Goal: Task Accomplishment & Management: Complete application form

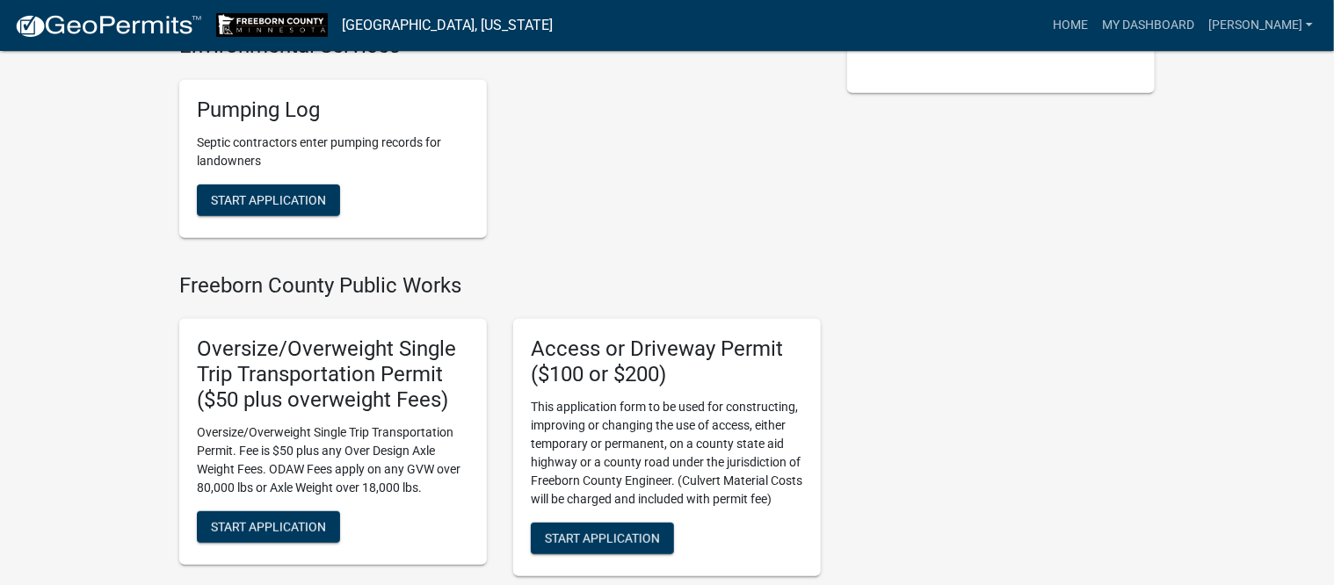
scroll to position [439, 0]
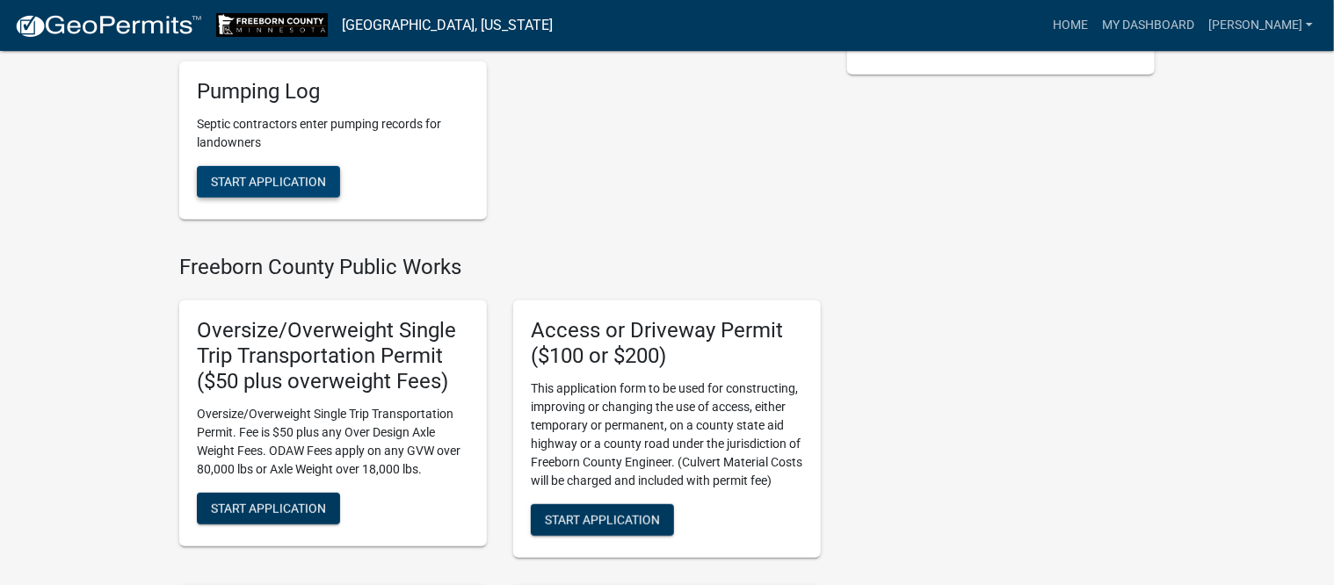
click at [279, 174] on span "Start Application" at bounding box center [268, 181] width 115 height 14
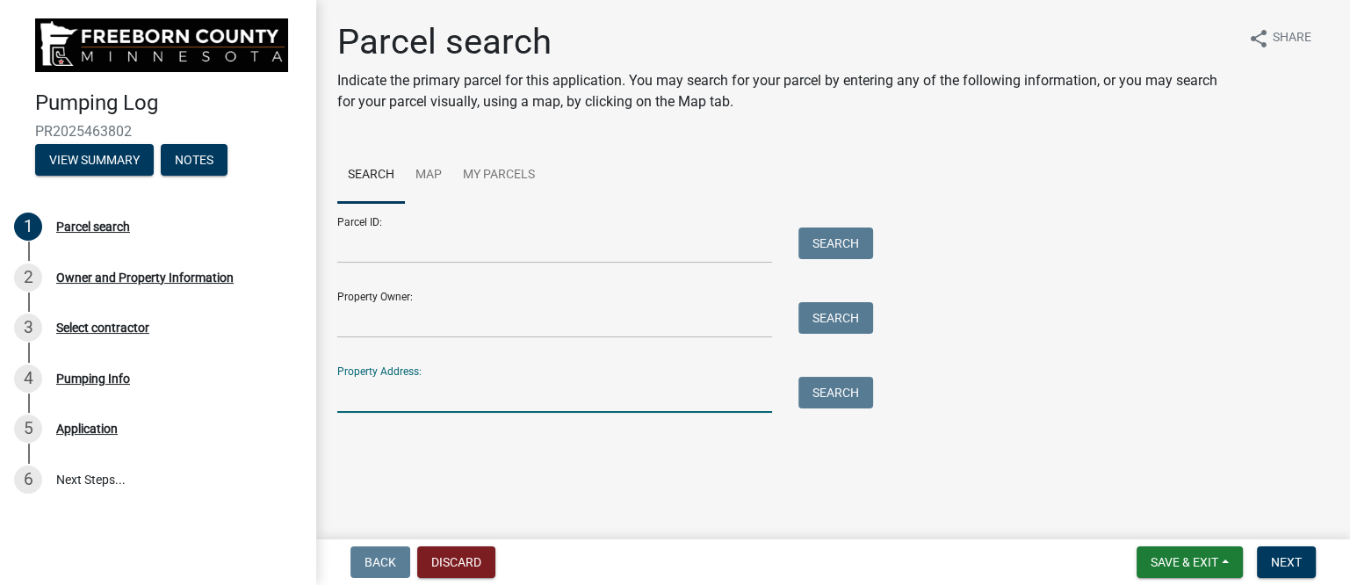
click at [389, 397] on input "Property Address:" at bounding box center [554, 395] width 435 height 36
type input "15782"
click at [822, 387] on button "Search" at bounding box center [836, 393] width 75 height 32
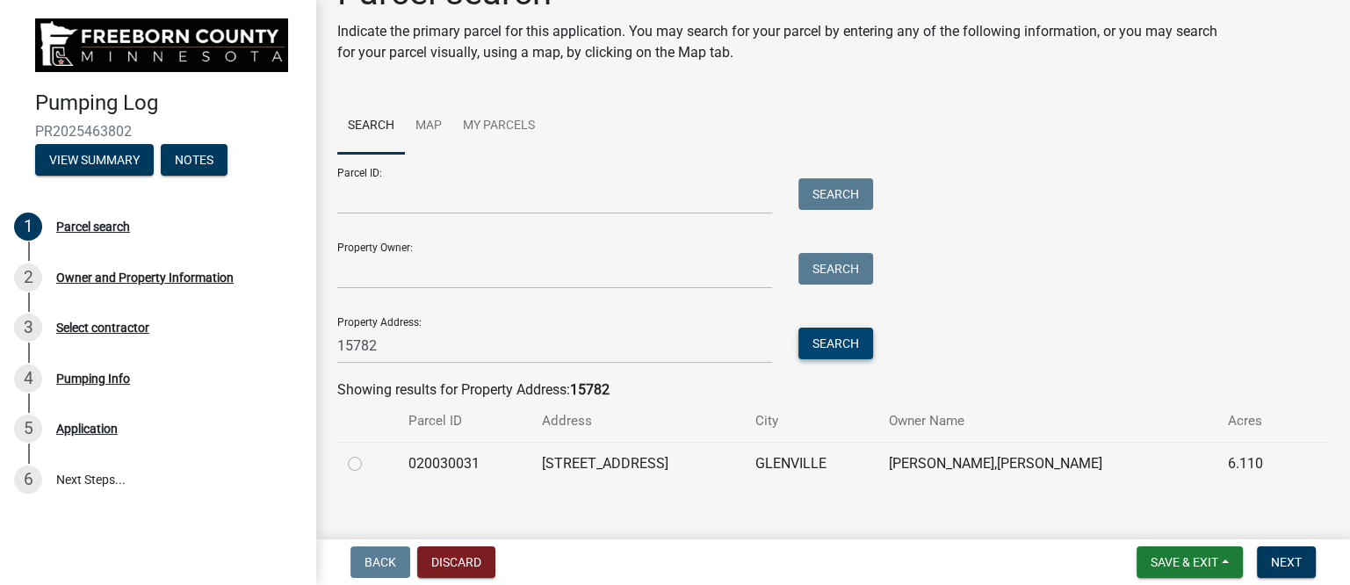
scroll to position [70, 0]
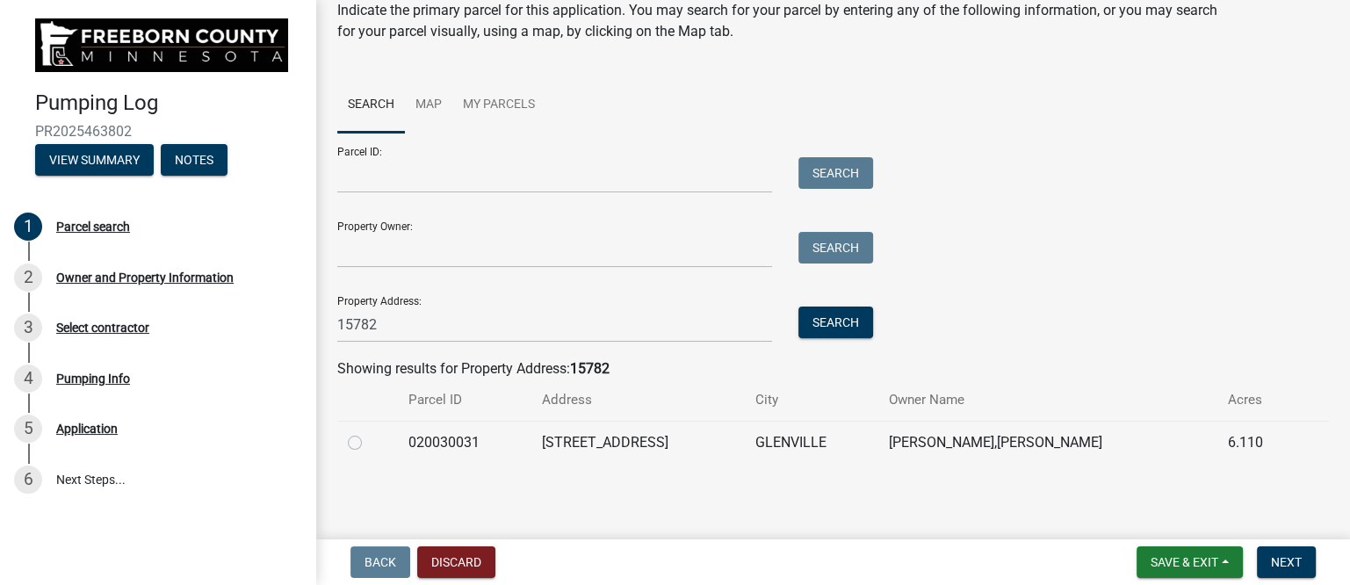
click at [369, 432] on label at bounding box center [369, 432] width 0 height 0
click at [369, 442] on input "radio" at bounding box center [374, 437] width 11 height 11
radio input "true"
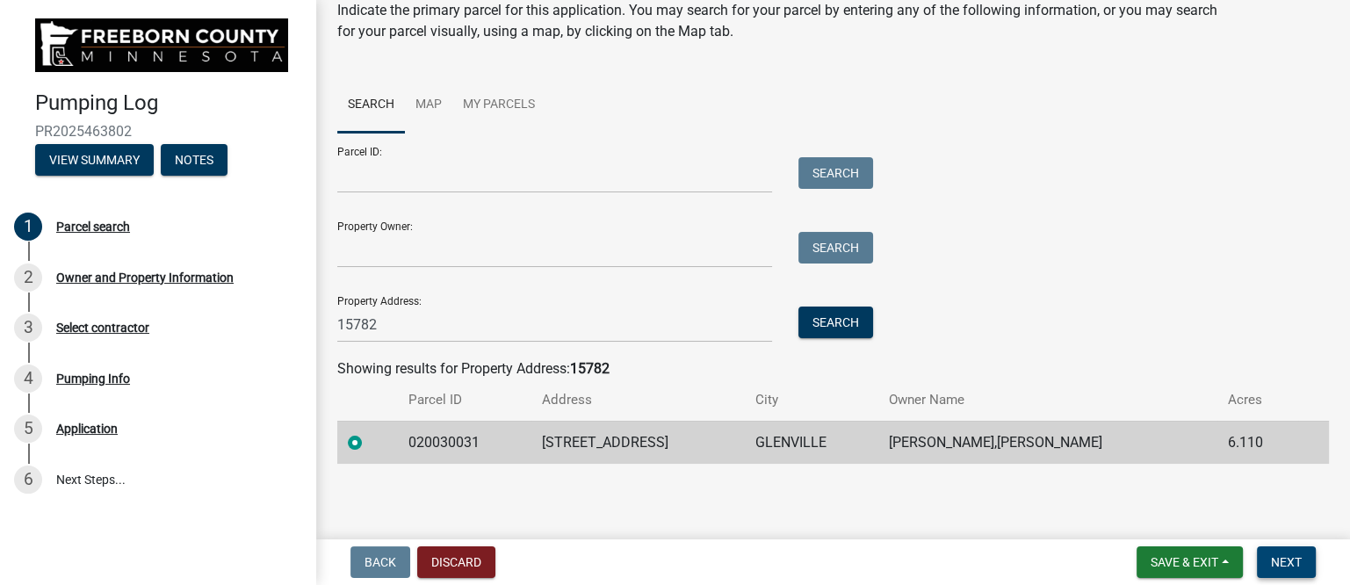
click at [1279, 564] on span "Next" at bounding box center [1286, 562] width 31 height 14
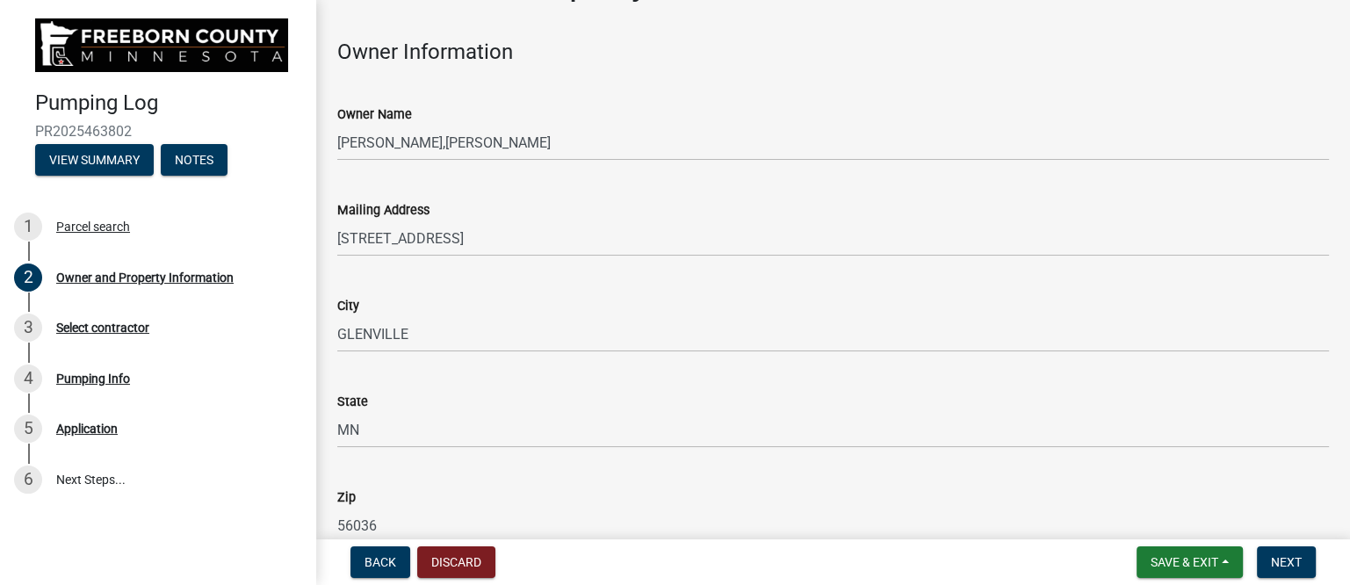
scroll to position [0, 0]
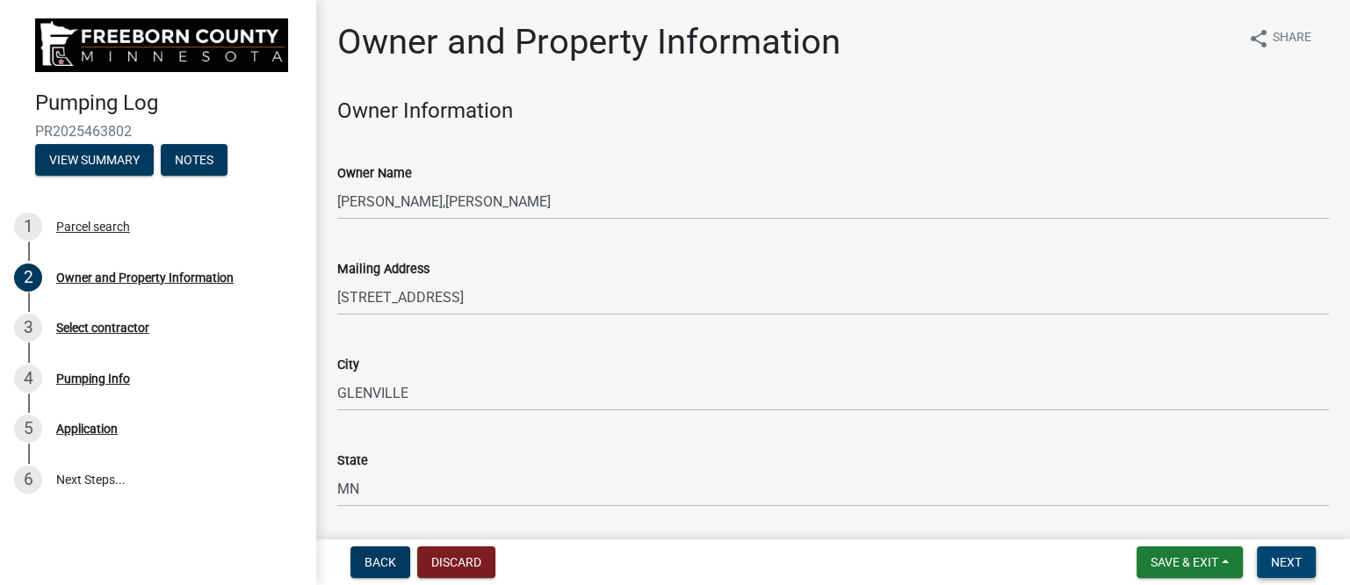
click at [1285, 556] on span "Next" at bounding box center [1286, 562] width 31 height 14
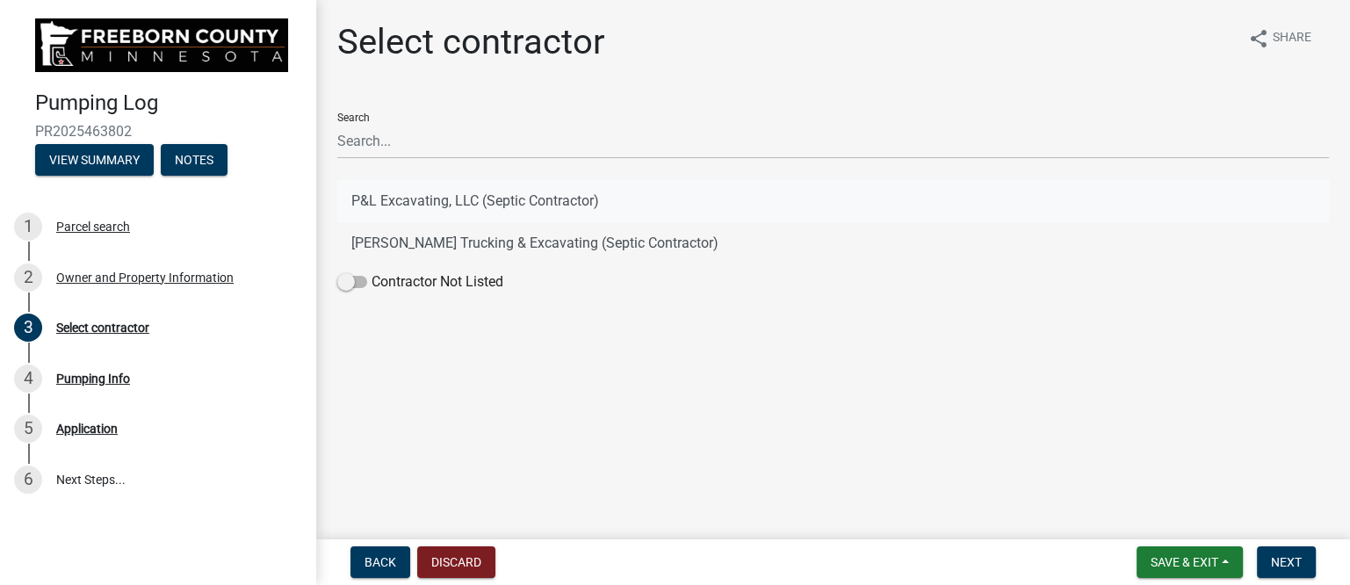
drag, startPoint x: 415, startPoint y: 201, endPoint x: 423, endPoint y: 200, distance: 8.8
click at [415, 202] on button "P&L Excavating, LLC (Septic Contractor)" at bounding box center [833, 201] width 992 height 42
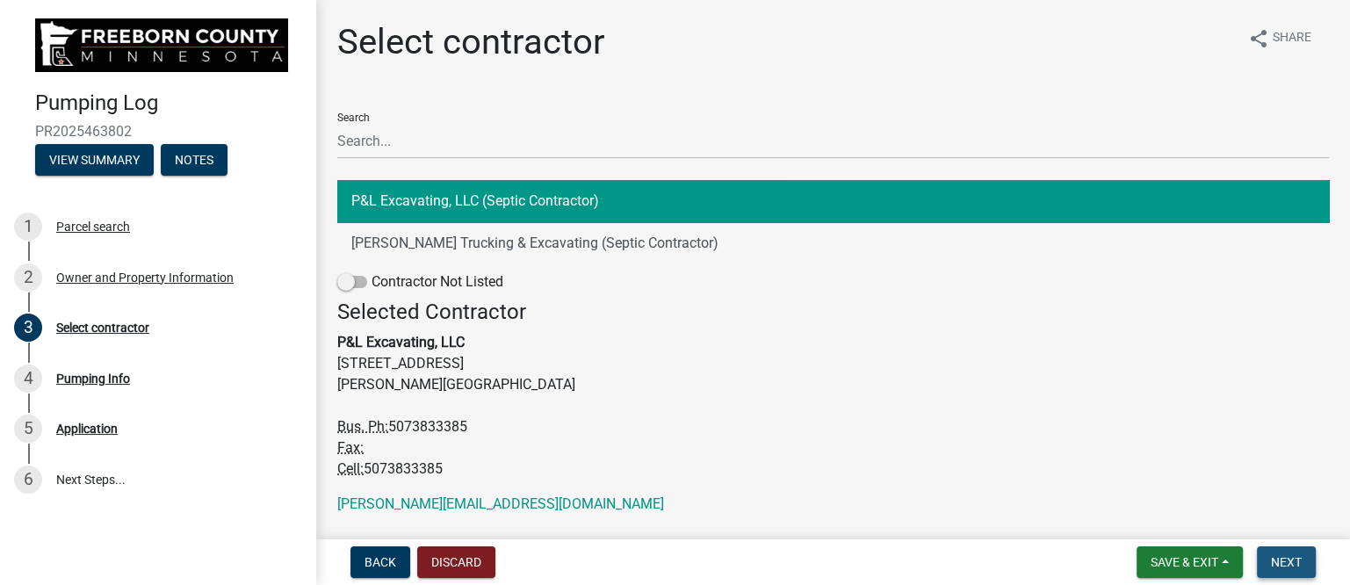
click at [1278, 561] on span "Next" at bounding box center [1286, 562] width 31 height 14
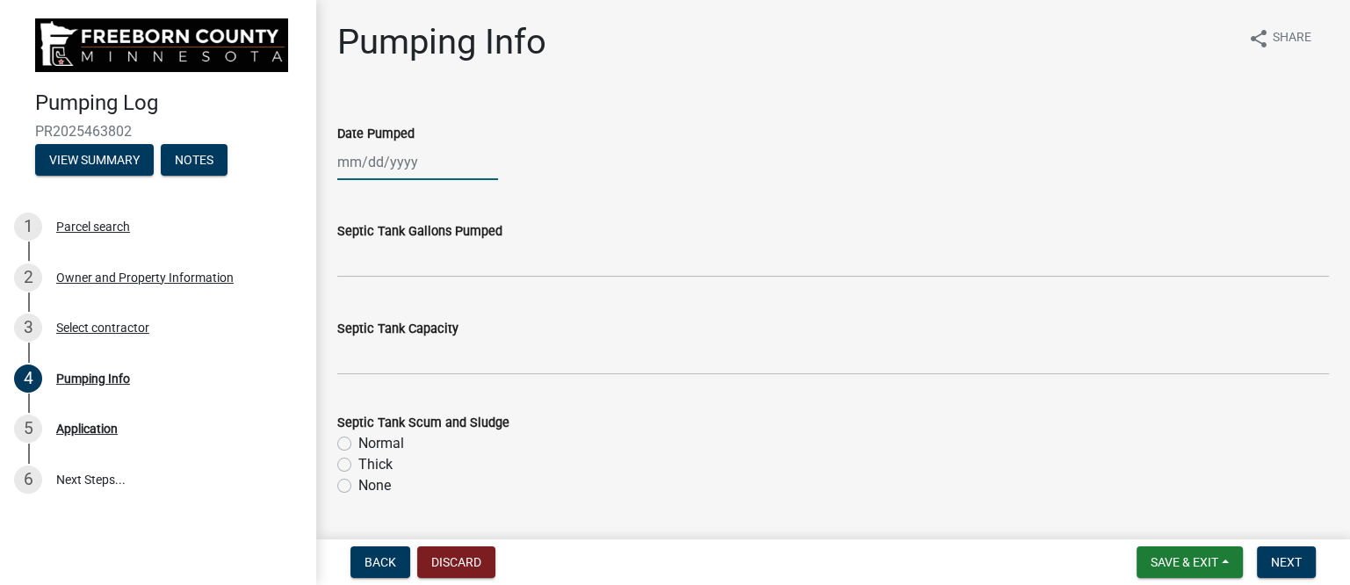
click at [392, 169] on div at bounding box center [417, 162] width 161 height 36
select select "8"
select select "2025"
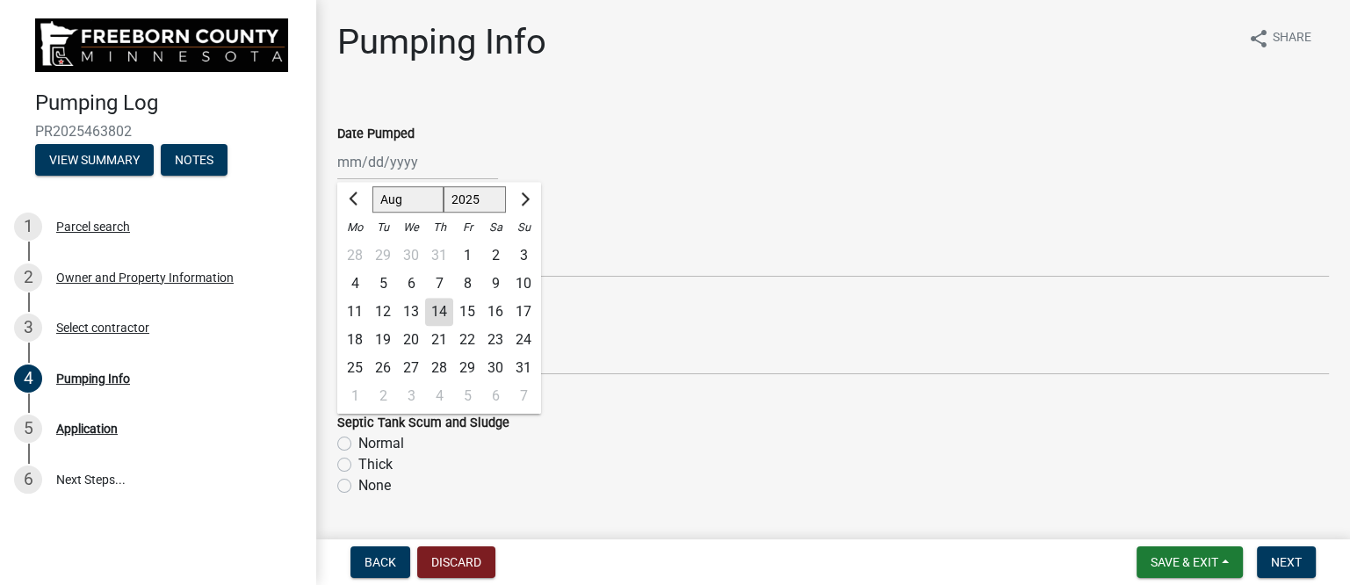
click at [411, 315] on div "13" at bounding box center [411, 312] width 28 height 28
type input "[DATE]"
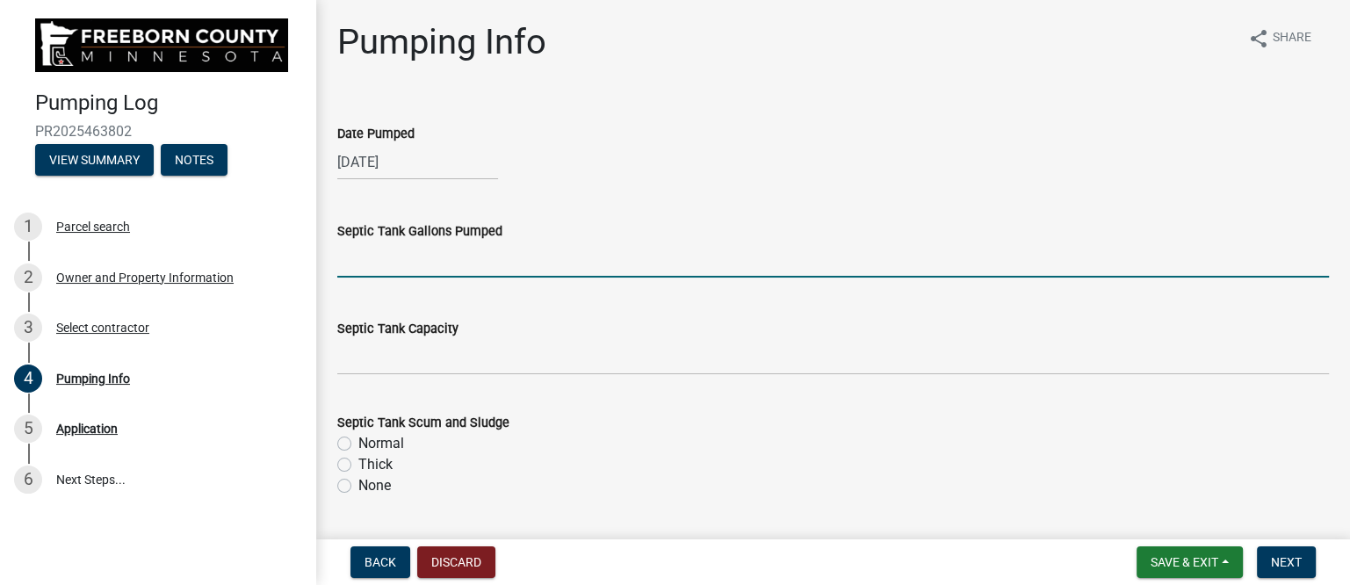
click at [423, 263] on input "text" at bounding box center [833, 260] width 992 height 36
type input "1400"
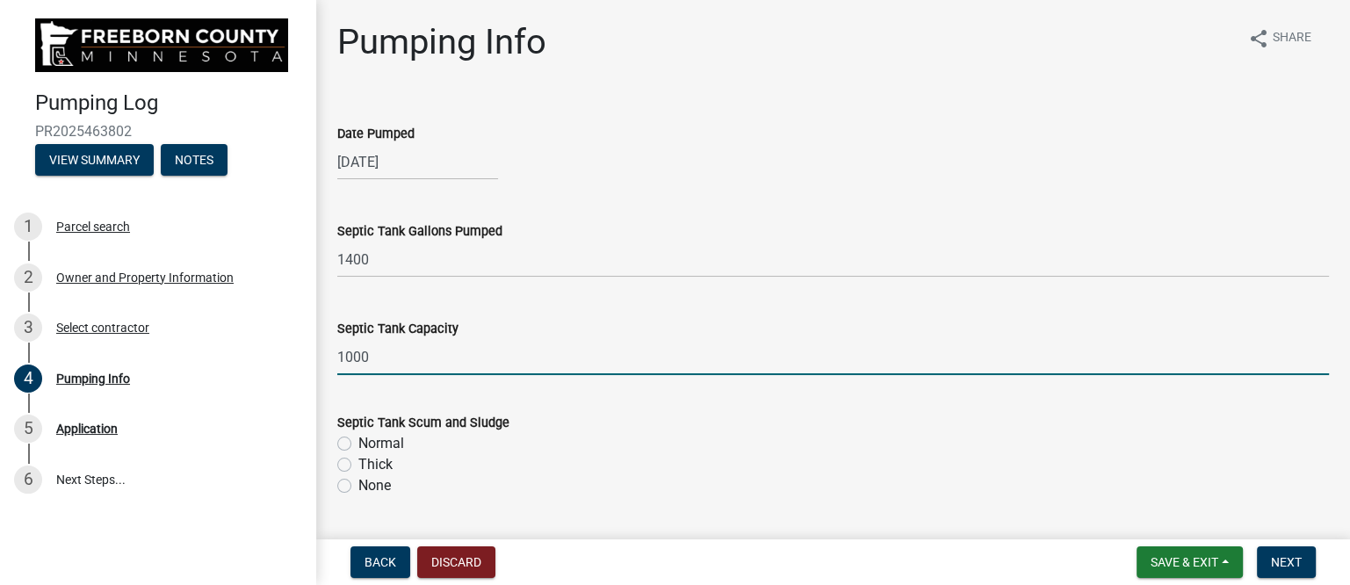
type input "1000"
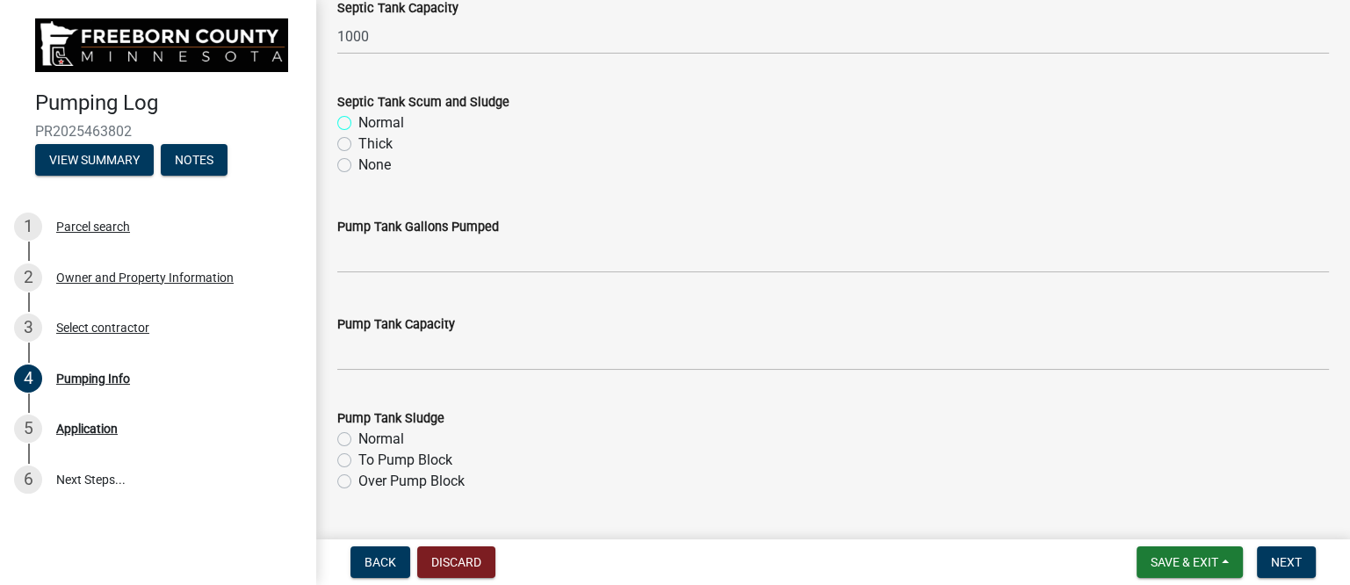
scroll to position [329, 0]
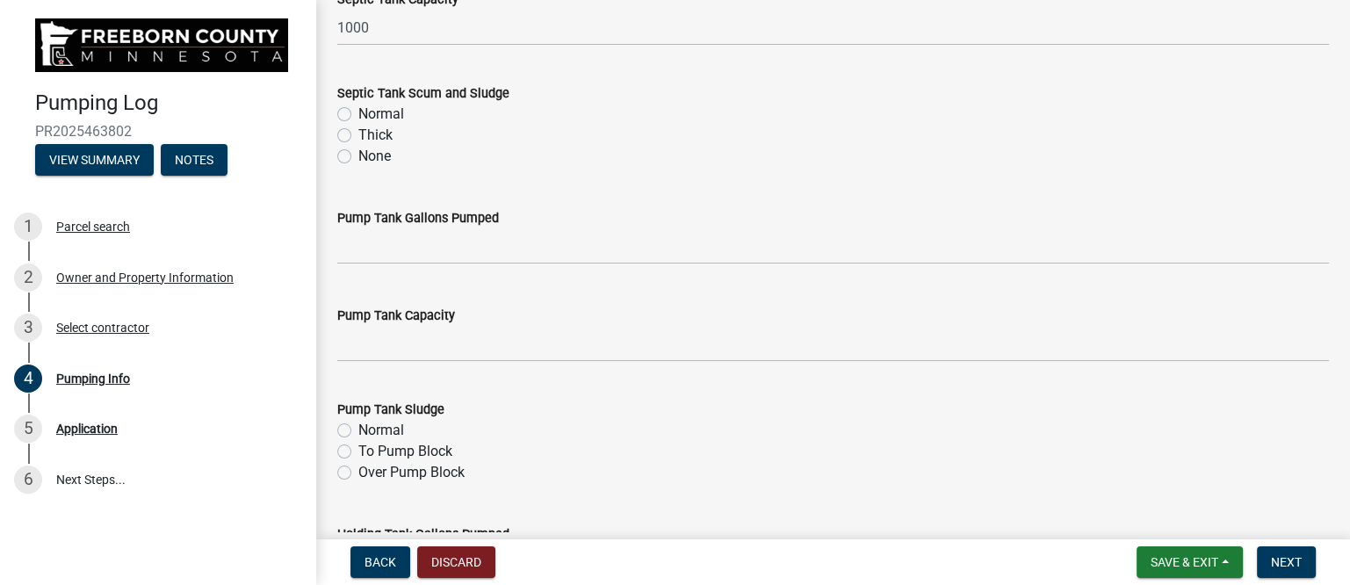
click at [390, 112] on label "Normal" at bounding box center [381, 114] width 46 height 21
click at [370, 112] on input "Normal" at bounding box center [363, 109] width 11 height 11
radio input "true"
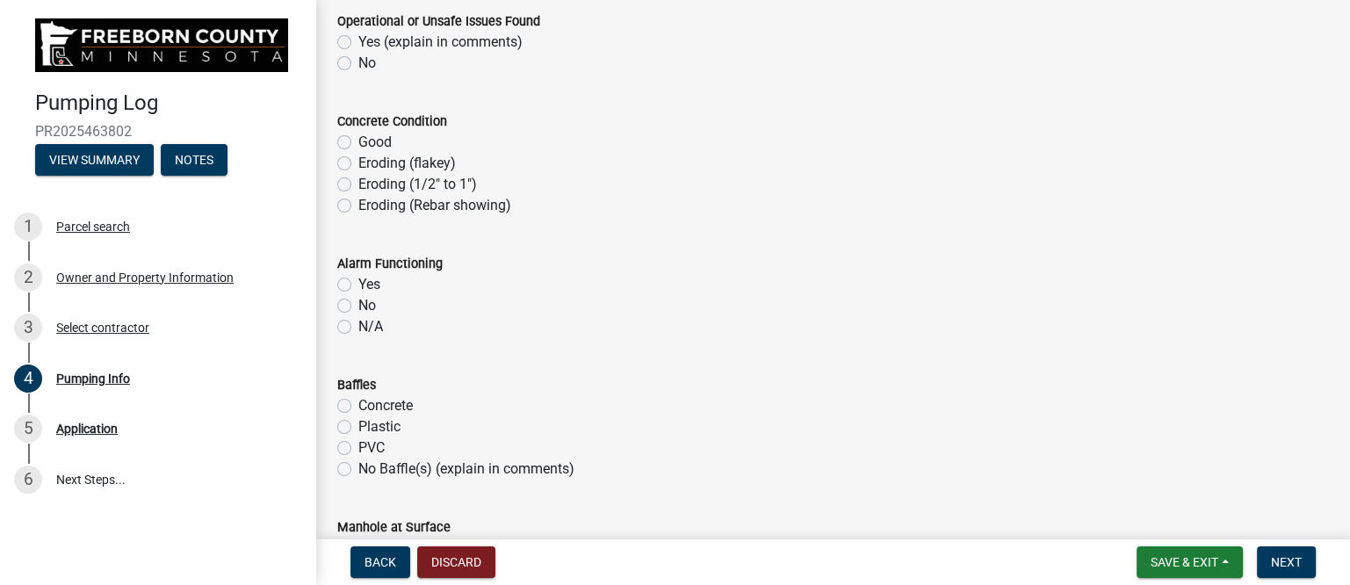
scroll to position [988, 0]
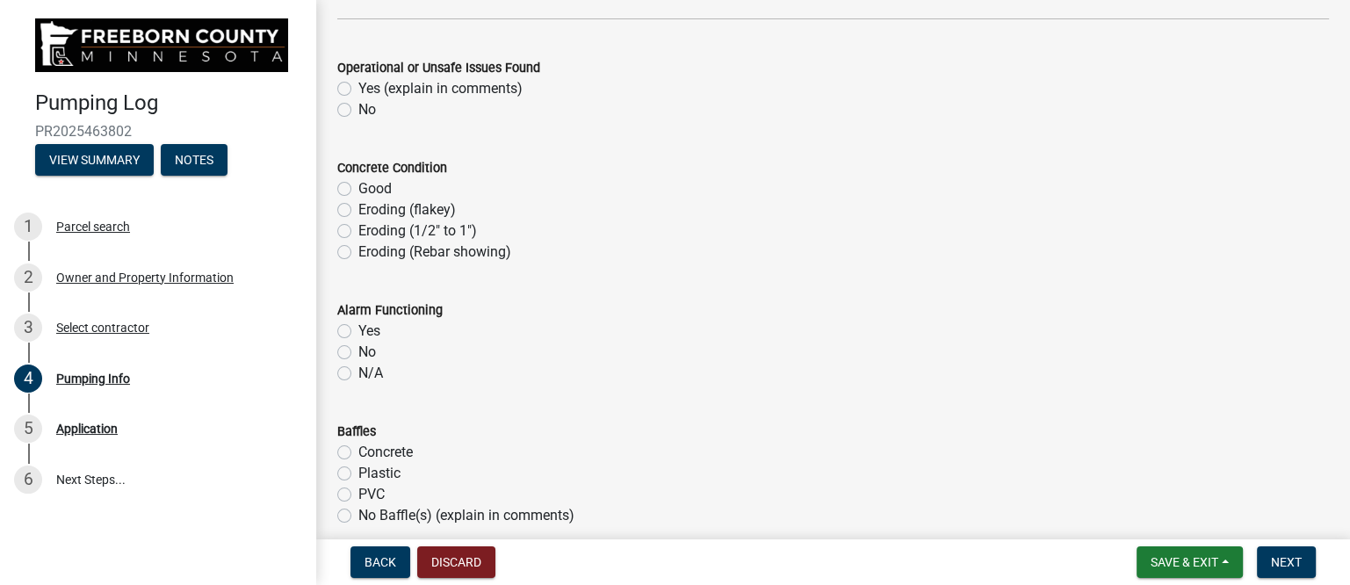
click at [369, 105] on label "No" at bounding box center [367, 109] width 18 height 21
click at [369, 105] on input "No" at bounding box center [363, 104] width 11 height 11
radio input "true"
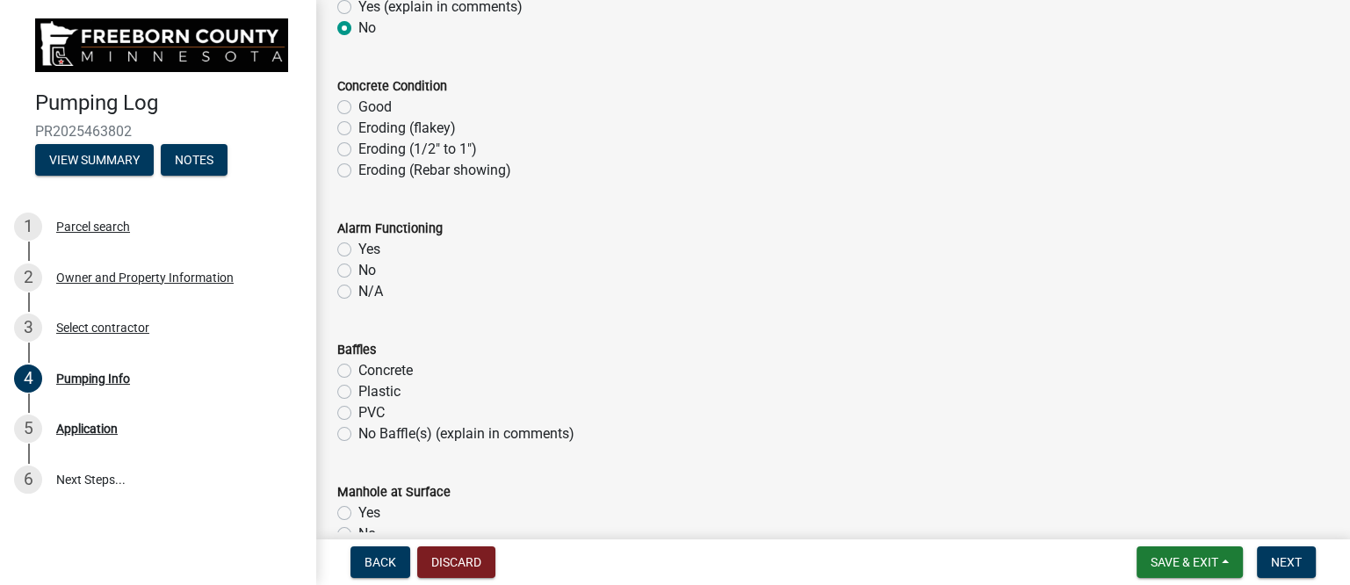
scroll to position [1098, 0]
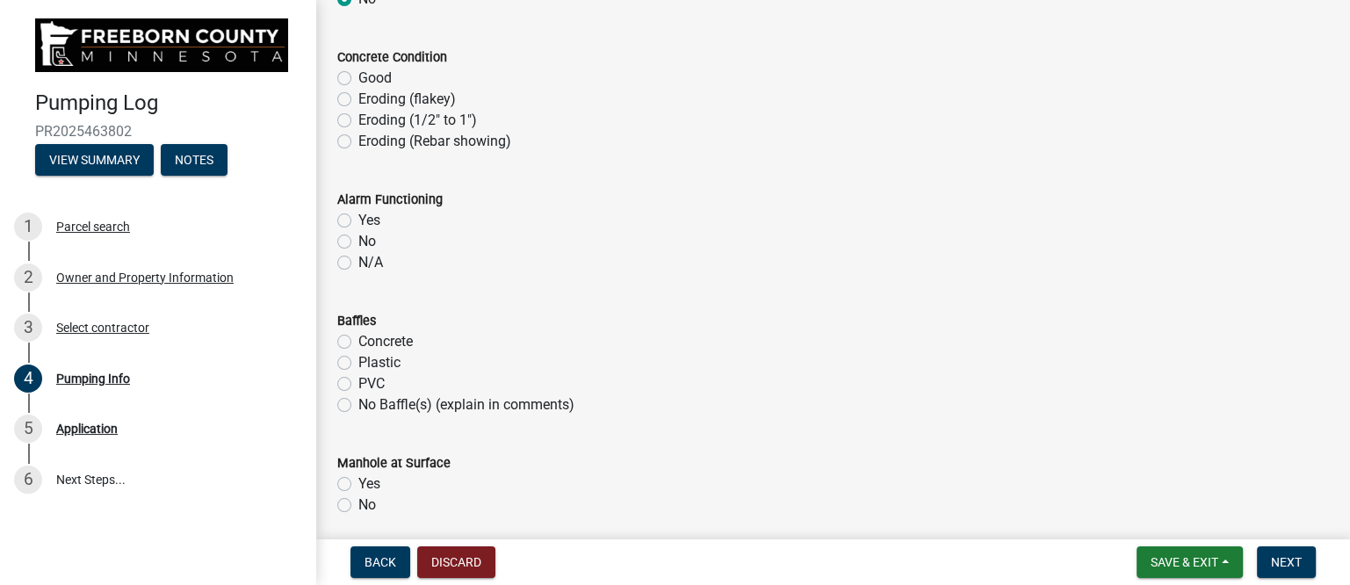
click at [381, 79] on label "Good" at bounding box center [374, 78] width 33 height 21
click at [370, 79] on input "Good" at bounding box center [363, 73] width 11 height 11
radio input "true"
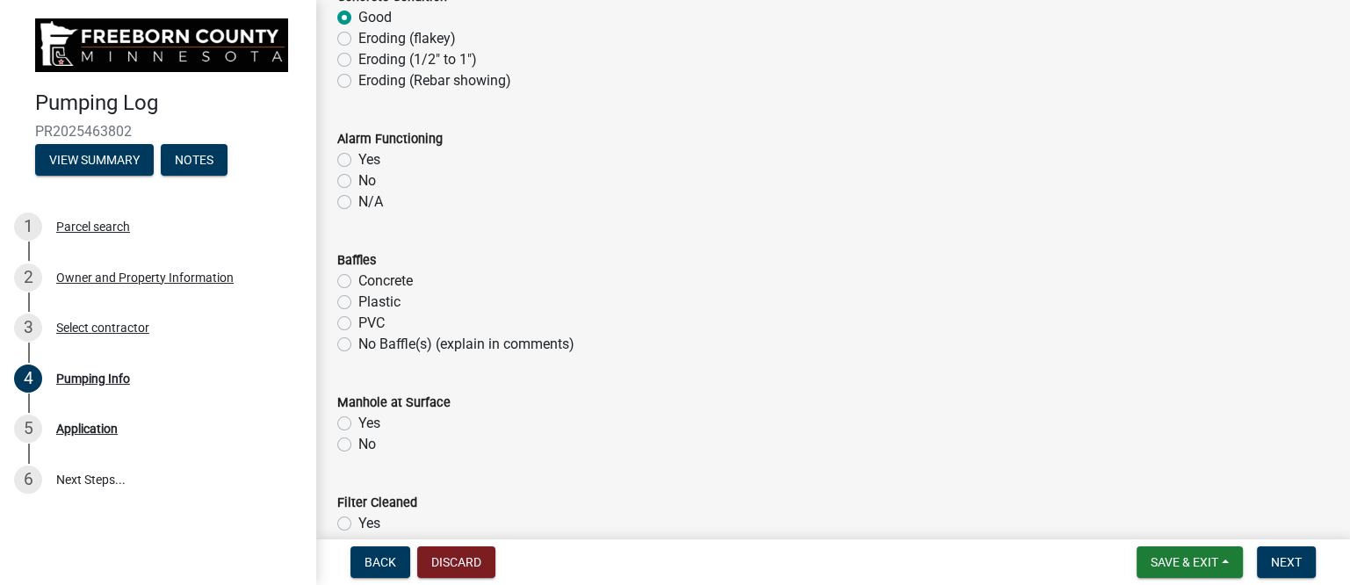
scroll to position [1208, 0]
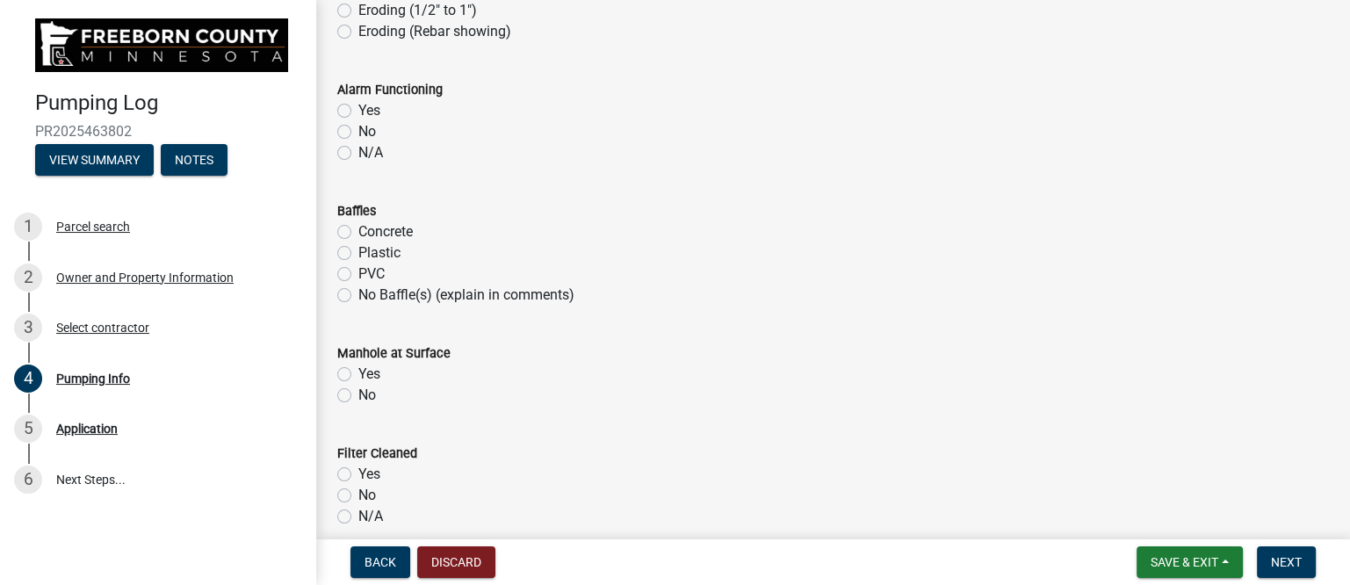
click at [367, 149] on label "N/A" at bounding box center [370, 152] width 25 height 21
click at [367, 149] on input "N/A" at bounding box center [363, 147] width 11 height 11
radio input "true"
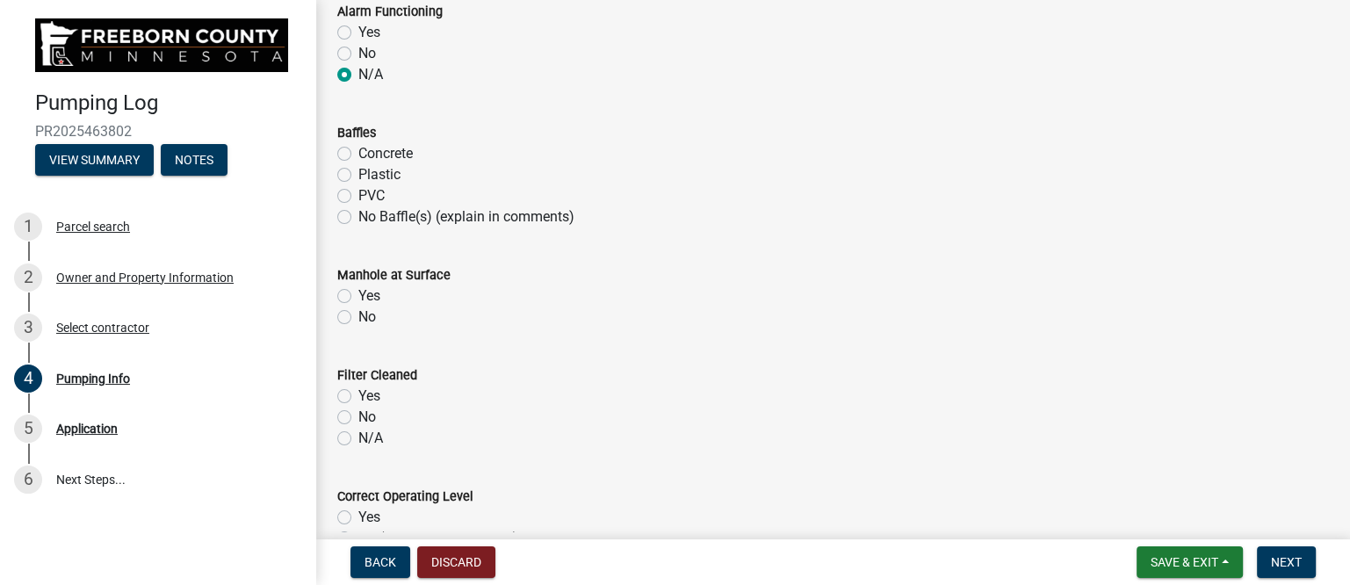
scroll to position [1318, 0]
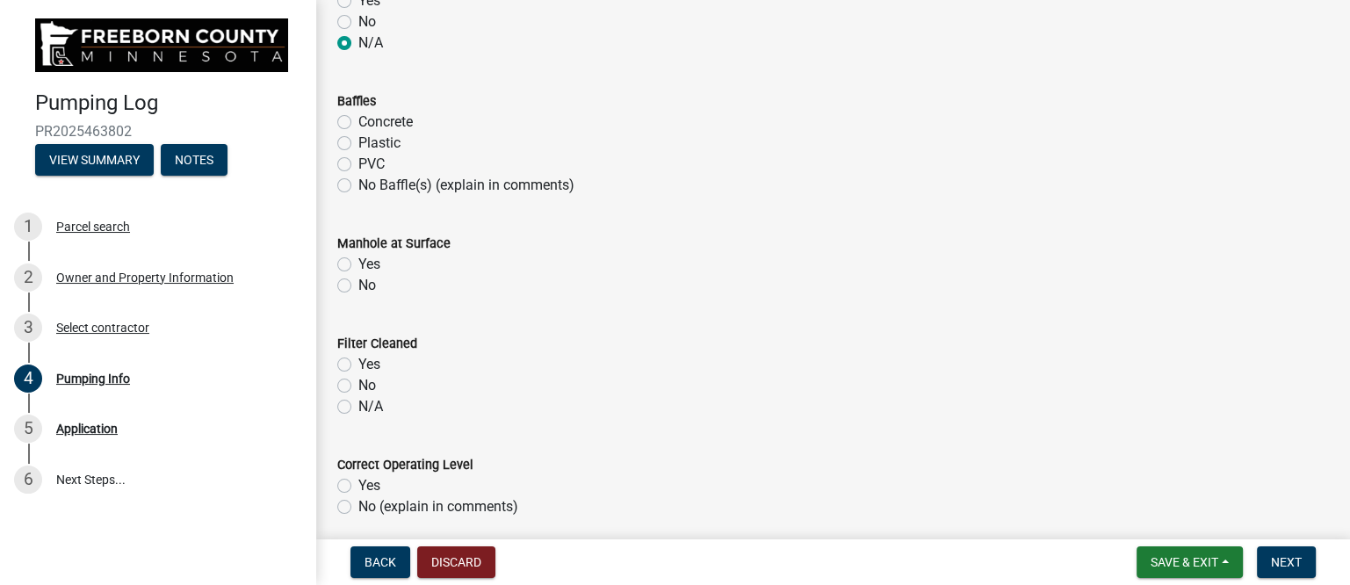
click at [378, 143] on label "Plastic" at bounding box center [379, 143] width 42 height 21
click at [370, 143] on input "Plastic" at bounding box center [363, 138] width 11 height 11
radio input "true"
click at [369, 260] on label "Yes" at bounding box center [369, 264] width 22 height 21
click at [369, 260] on input "Yes" at bounding box center [363, 259] width 11 height 11
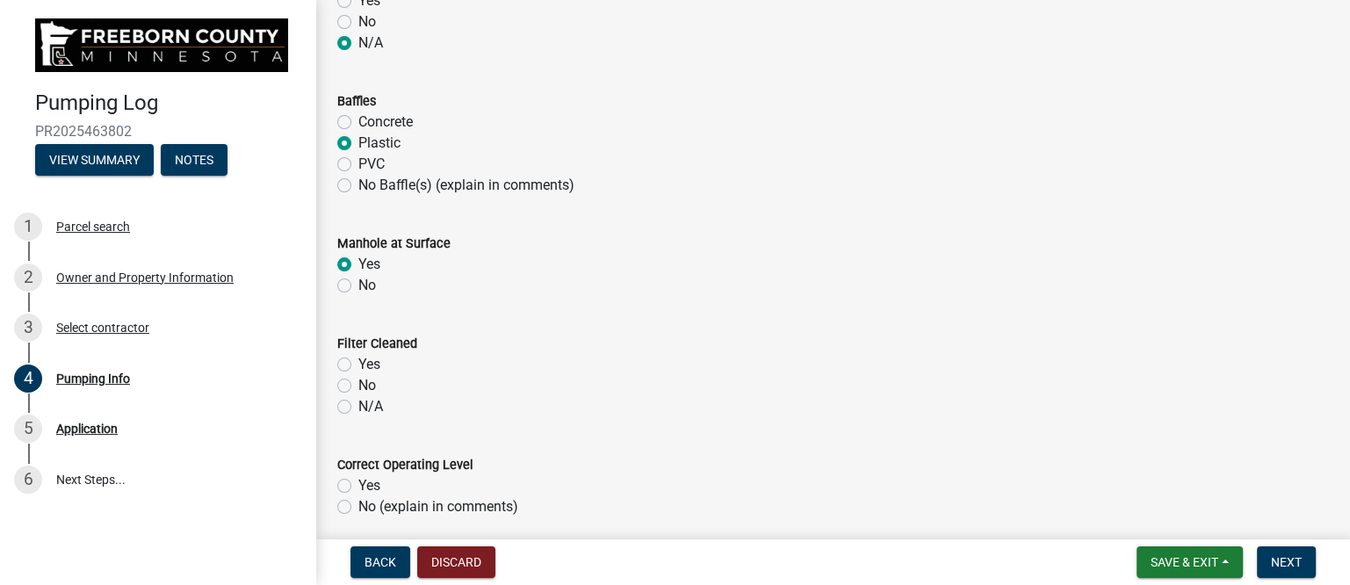
radio input "true"
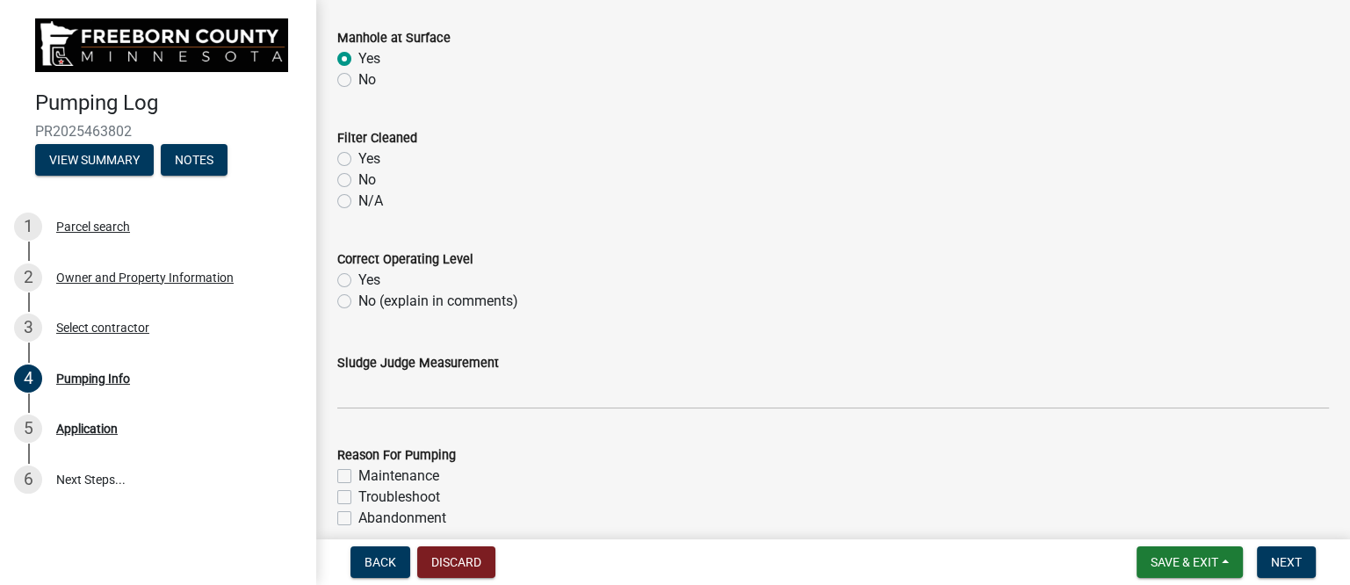
scroll to position [1538, 0]
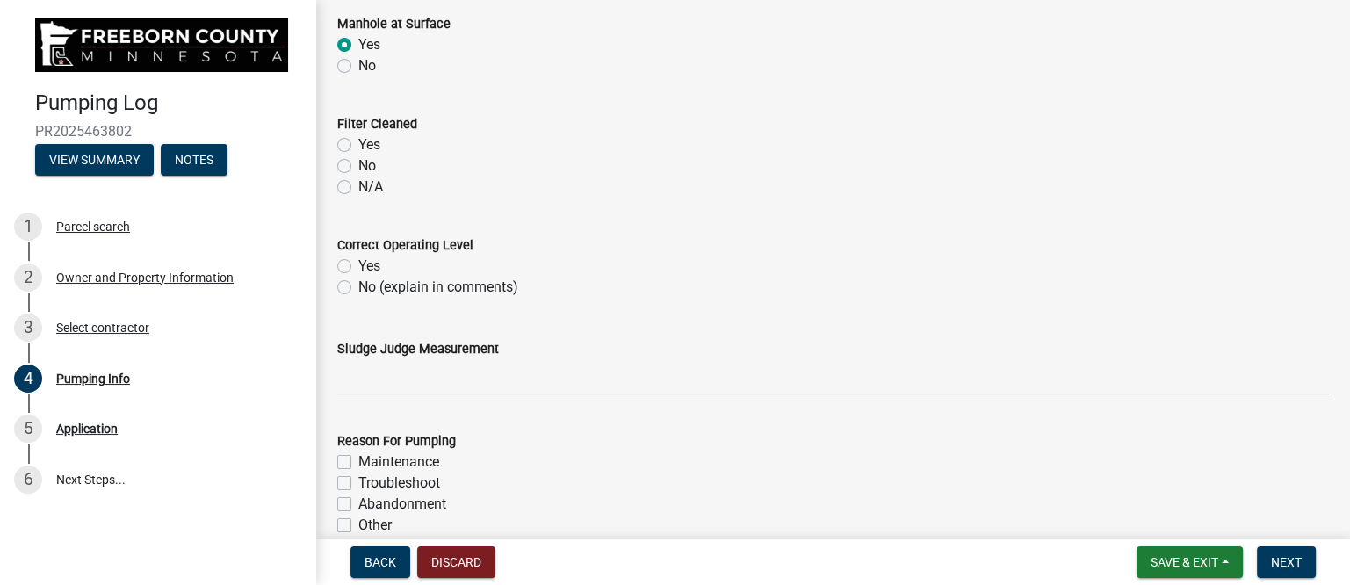
click at [373, 189] on label "N/A" at bounding box center [370, 187] width 25 height 21
click at [370, 188] on input "N/A" at bounding box center [363, 182] width 11 height 11
radio input "true"
click at [369, 268] on label "Yes" at bounding box center [369, 266] width 22 height 21
click at [369, 267] on input "Yes" at bounding box center [363, 261] width 11 height 11
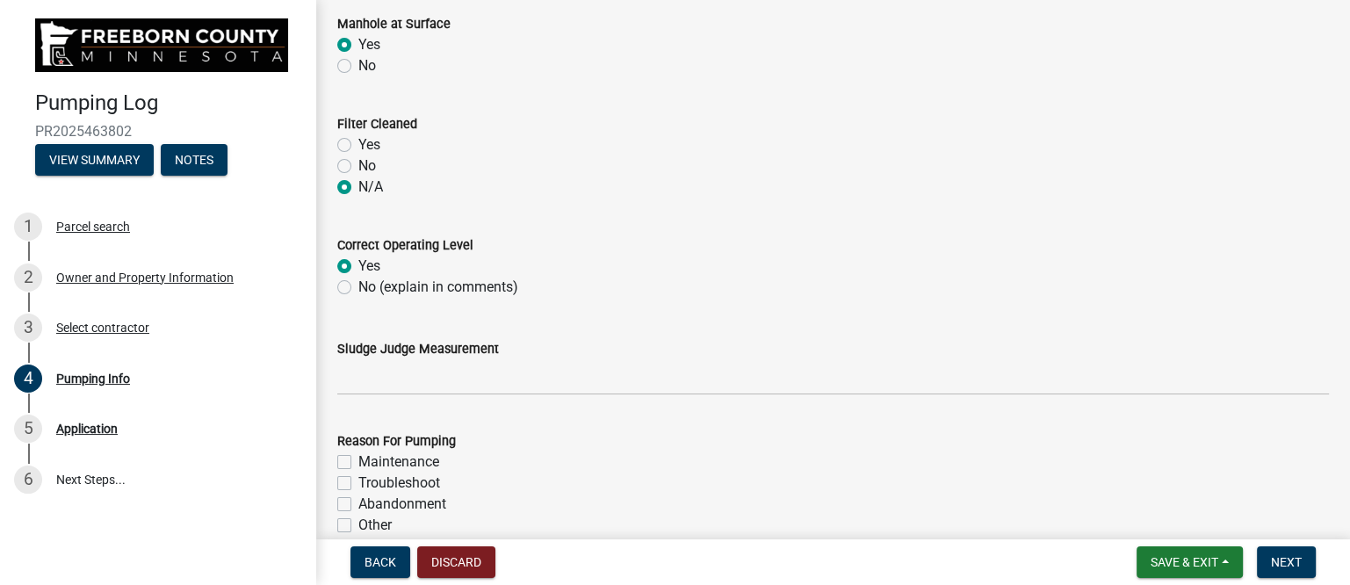
radio input "true"
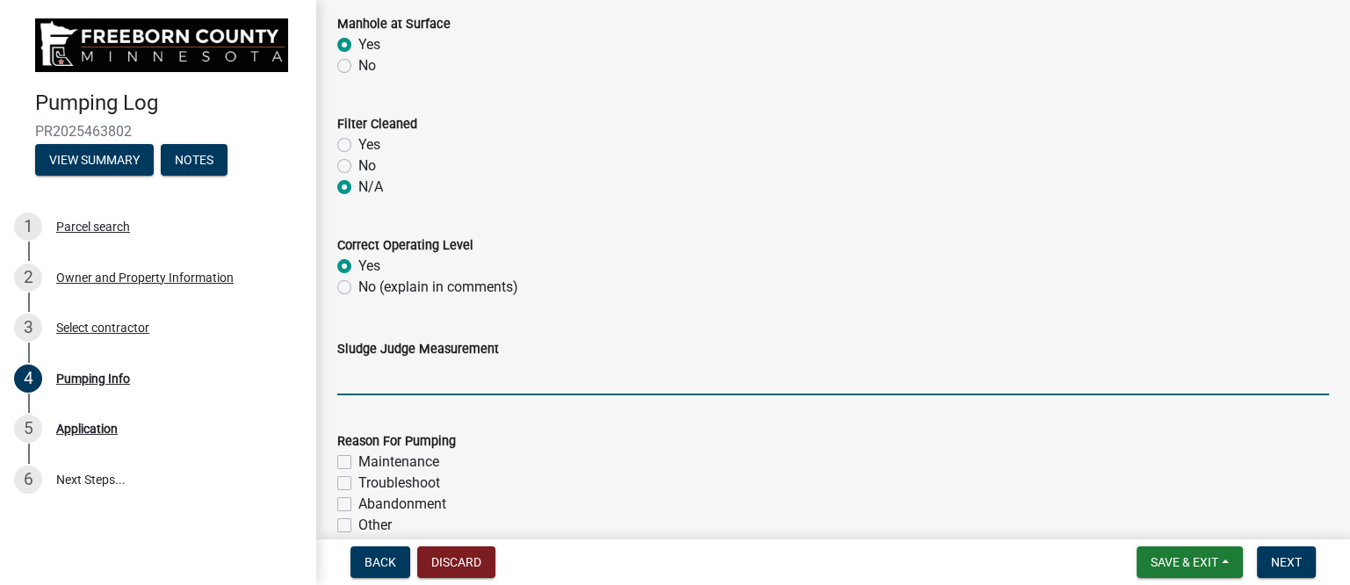
click at [409, 380] on input "Sludge Judge Measurement" at bounding box center [833, 377] width 992 height 36
type input "Septic: scum 1" sludge 5""
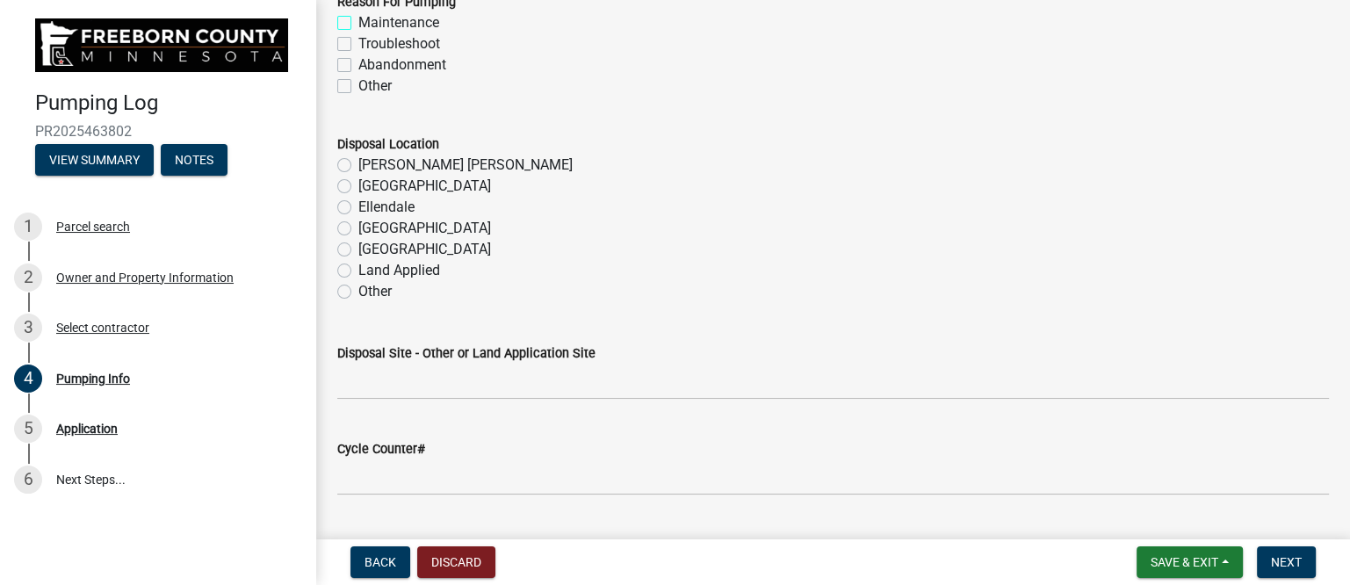
scroll to position [1866, 0]
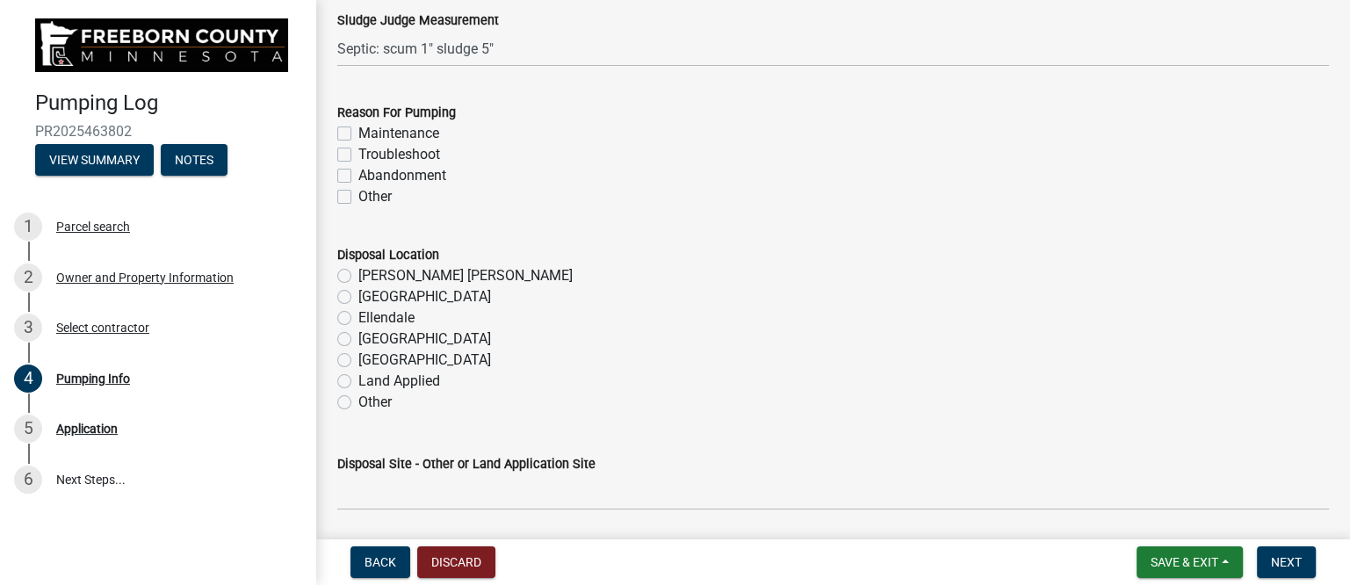
click at [390, 130] on label "Maintenance" at bounding box center [398, 133] width 81 height 21
click at [370, 130] on input "Maintenance" at bounding box center [363, 128] width 11 height 11
checkbox input "true"
checkbox input "false"
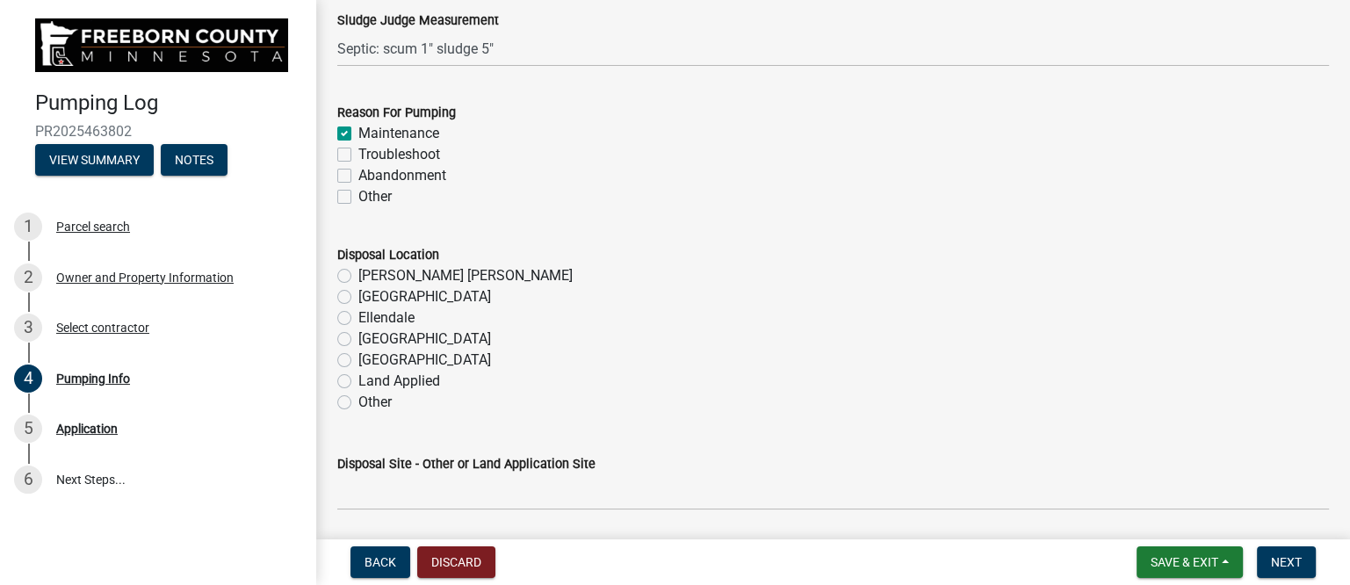
checkbox input "false"
click at [397, 352] on label "[GEOGRAPHIC_DATA]" at bounding box center [424, 360] width 133 height 21
click at [370, 352] on input "[GEOGRAPHIC_DATA]" at bounding box center [363, 355] width 11 height 11
radio input "true"
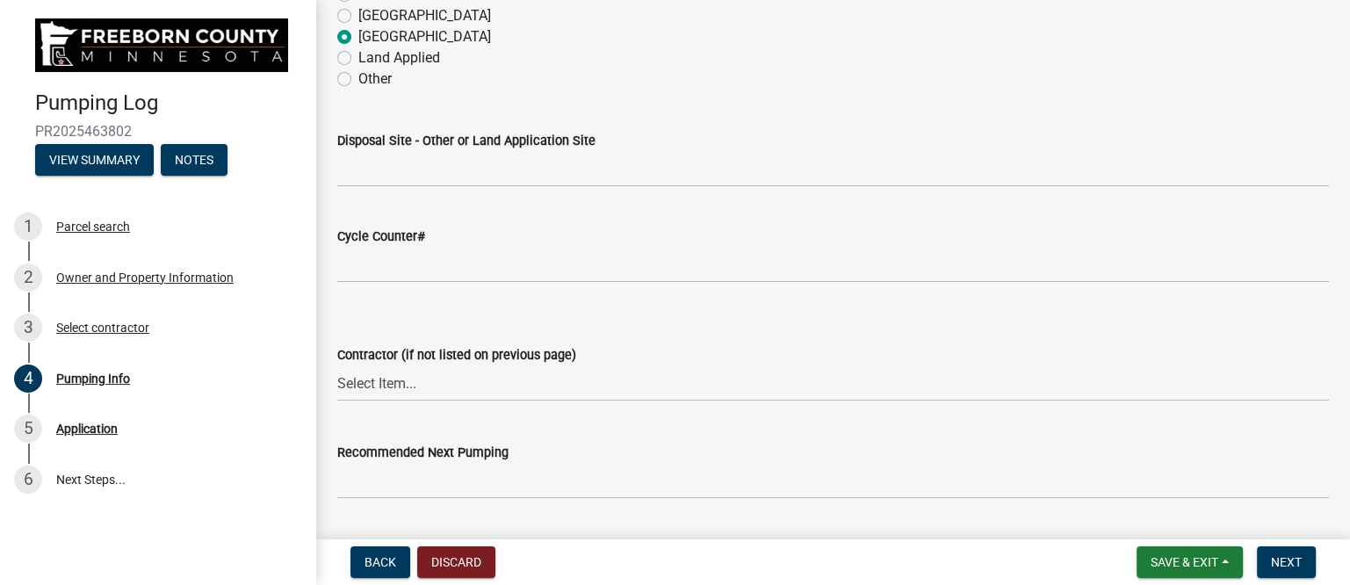
scroll to position [2197, 0]
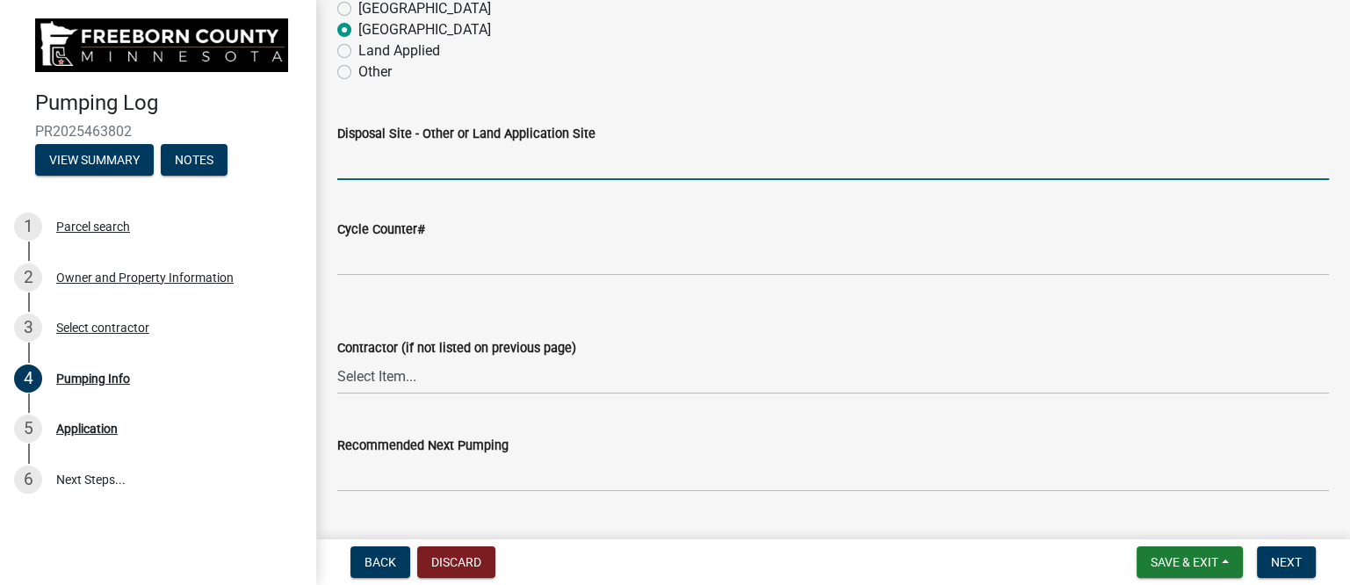
click at [427, 165] on input "Disposal Site - Other or Land Application Site" at bounding box center [833, 162] width 992 height 36
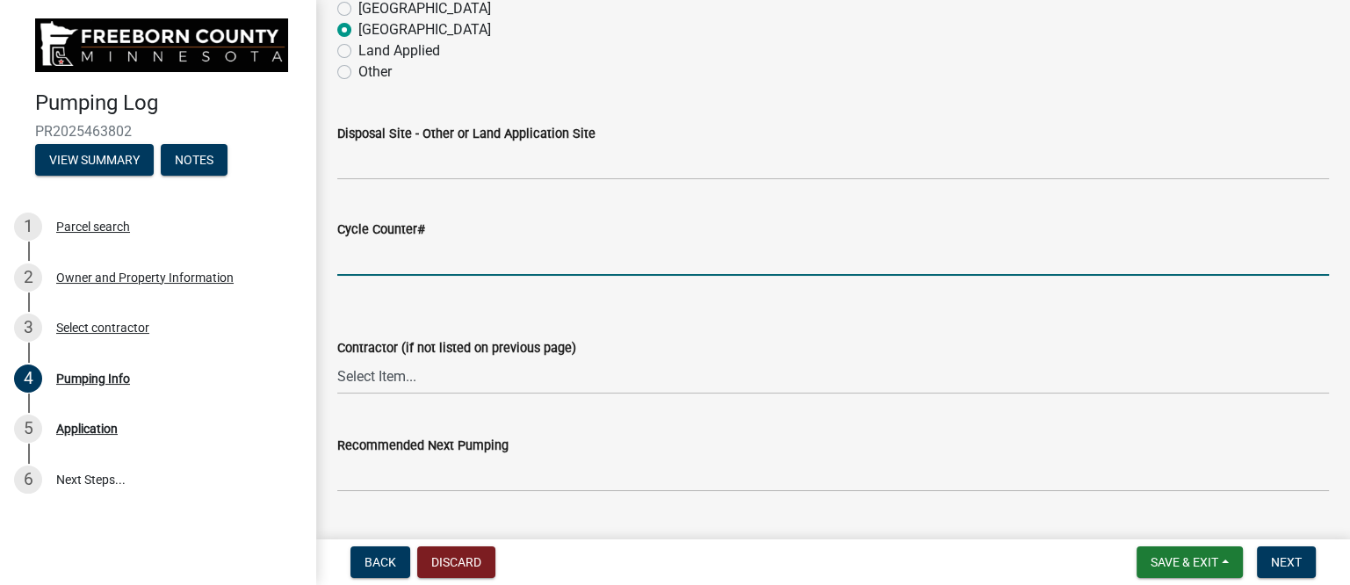
click at [430, 252] on input "text" at bounding box center [833, 258] width 992 height 36
click at [812, 132] on div "Disposal Site - Other or Land Application Site" at bounding box center [833, 133] width 992 height 21
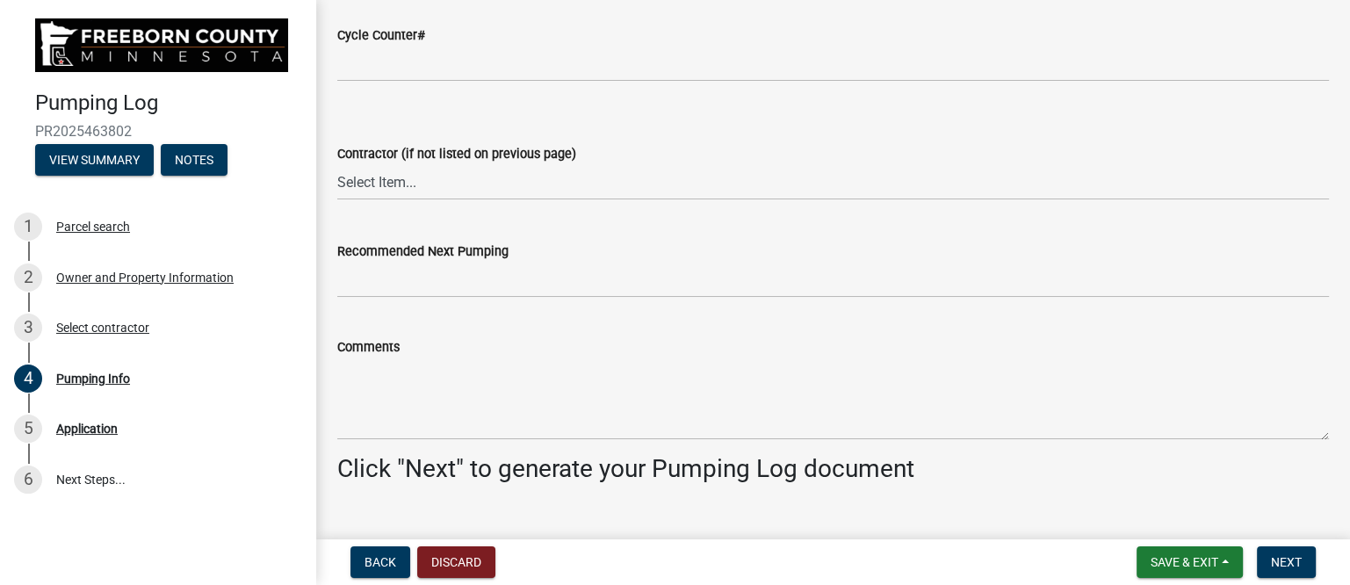
scroll to position [2416, 0]
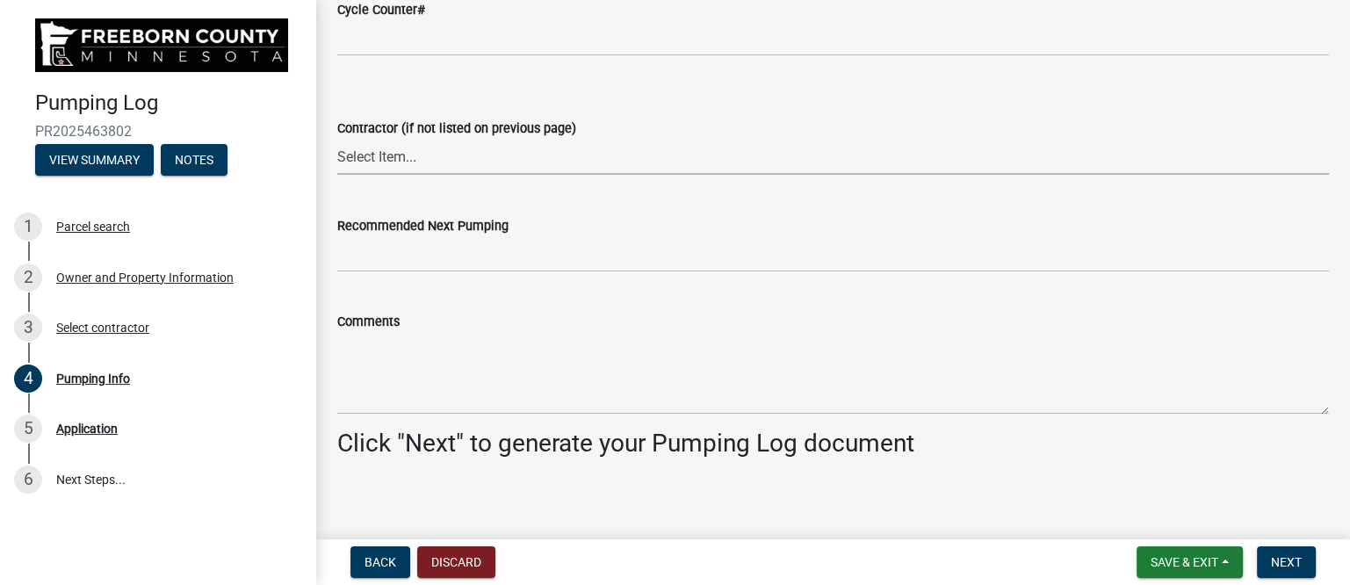
click at [404, 148] on select "Select Item... P & L Excavating Precision Septic Services [PERSON_NAME] Excavat…" at bounding box center [833, 157] width 992 height 36
click at [337, 139] on select "Select Item... P & L Excavating Precision Septic Services [PERSON_NAME] Excavat…" at bounding box center [833, 157] width 992 height 36
select select "a4b440af-86cc-4e74-8744-b4ec83ffff55"
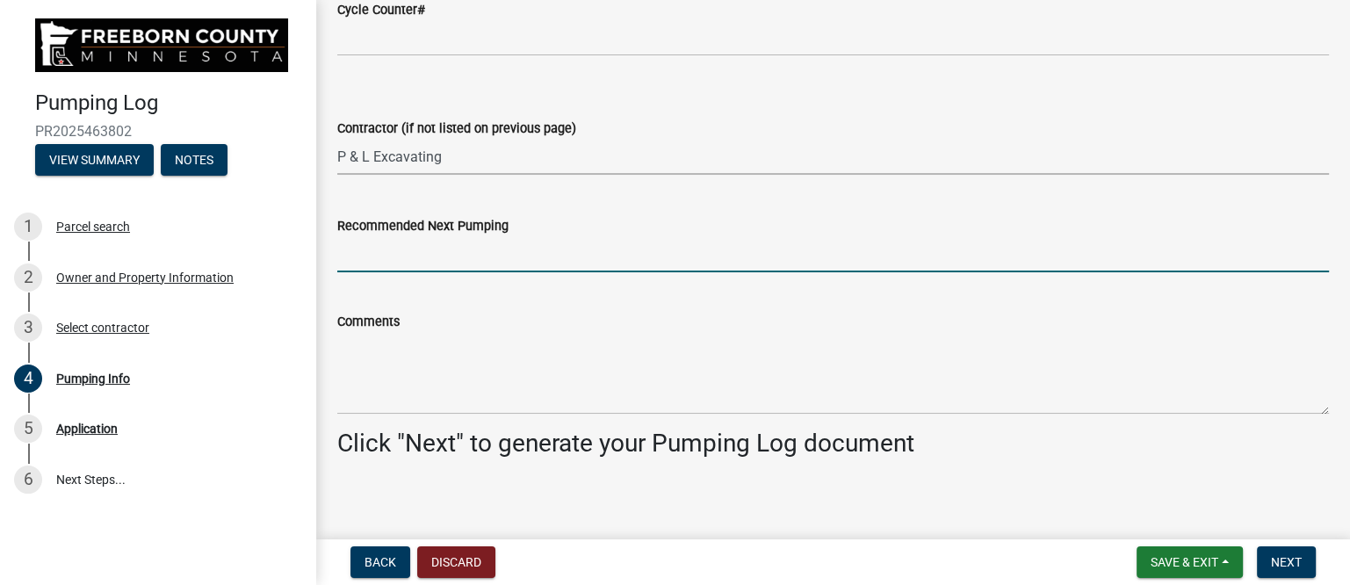
click at [430, 257] on input "Recommended Next Pumping" at bounding box center [833, 254] width 992 height 36
type input "2028"
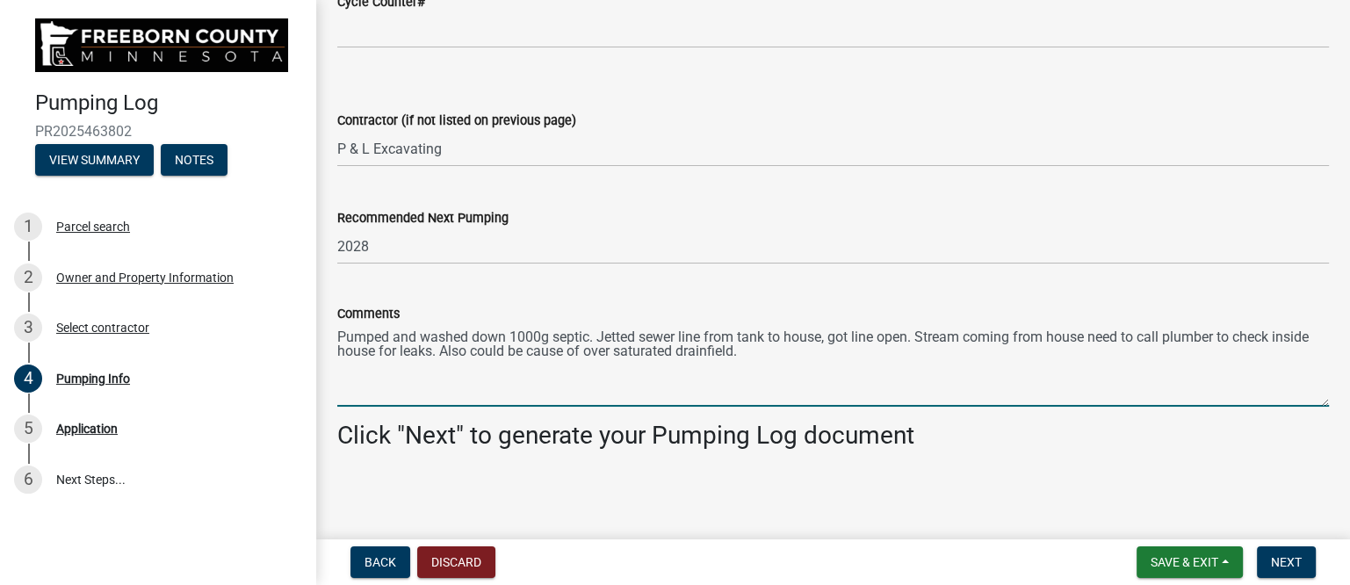
scroll to position [2425, 0]
type textarea "Pumped and washed down 1000g septic. Jetted sewer line from tank to house, got …"
click at [1285, 561] on span "Next" at bounding box center [1286, 562] width 31 height 14
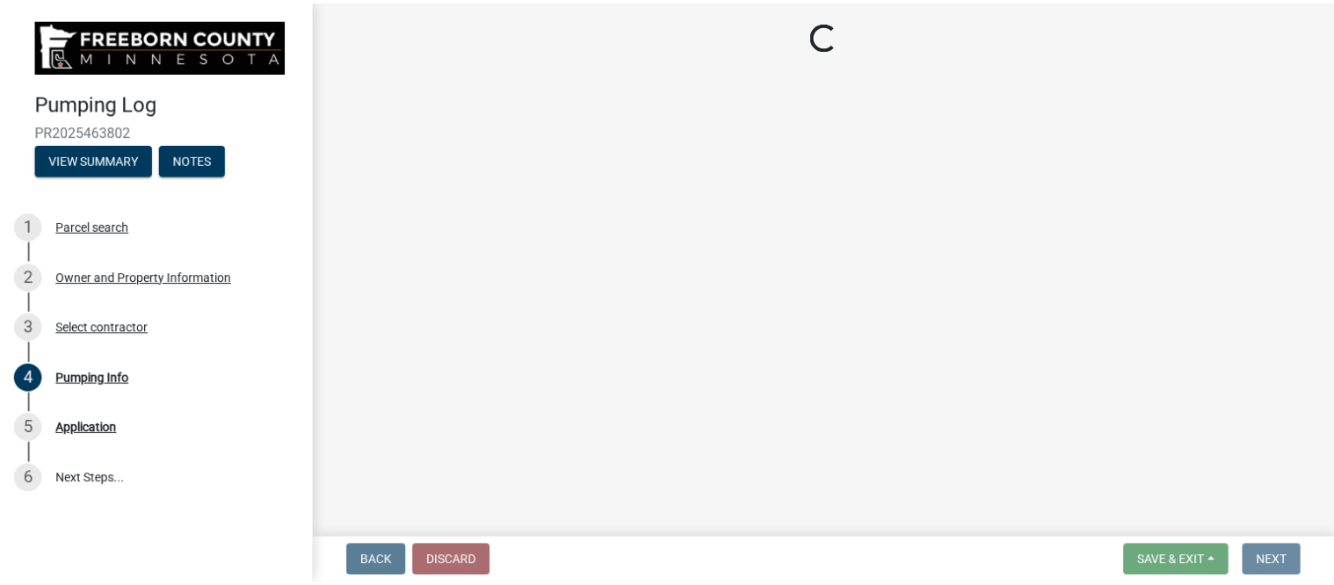
scroll to position [0, 0]
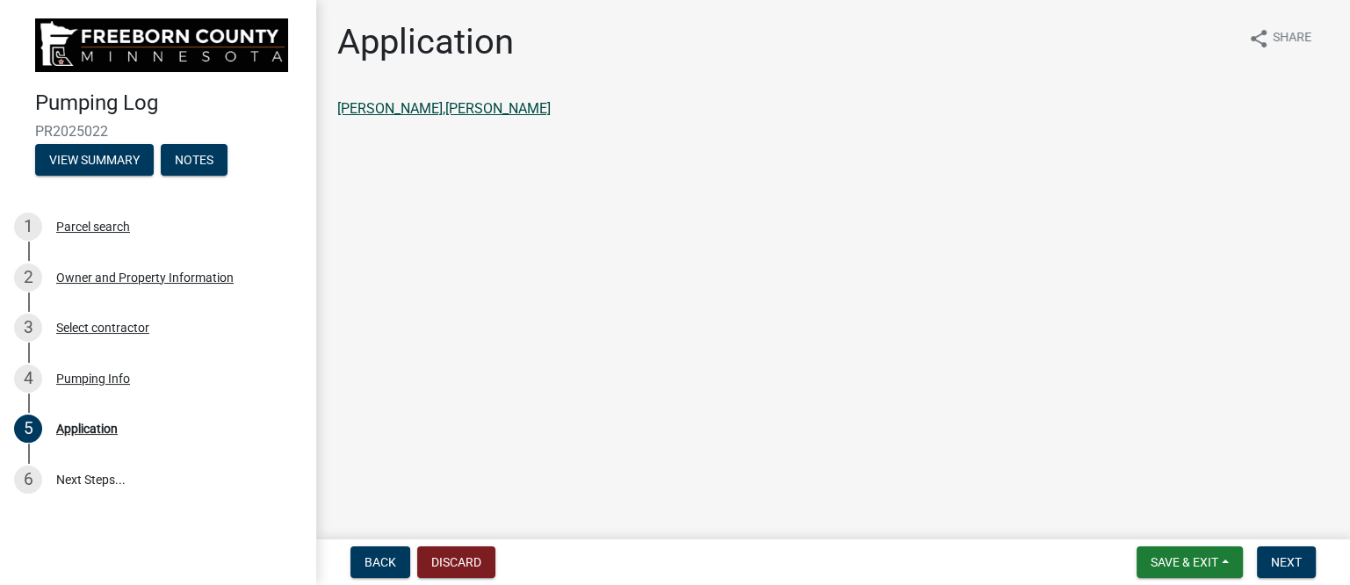
click at [453, 108] on link "[PERSON_NAME],[PERSON_NAME]" at bounding box center [444, 108] width 214 height 17
click at [1290, 556] on span "Next" at bounding box center [1286, 562] width 31 height 14
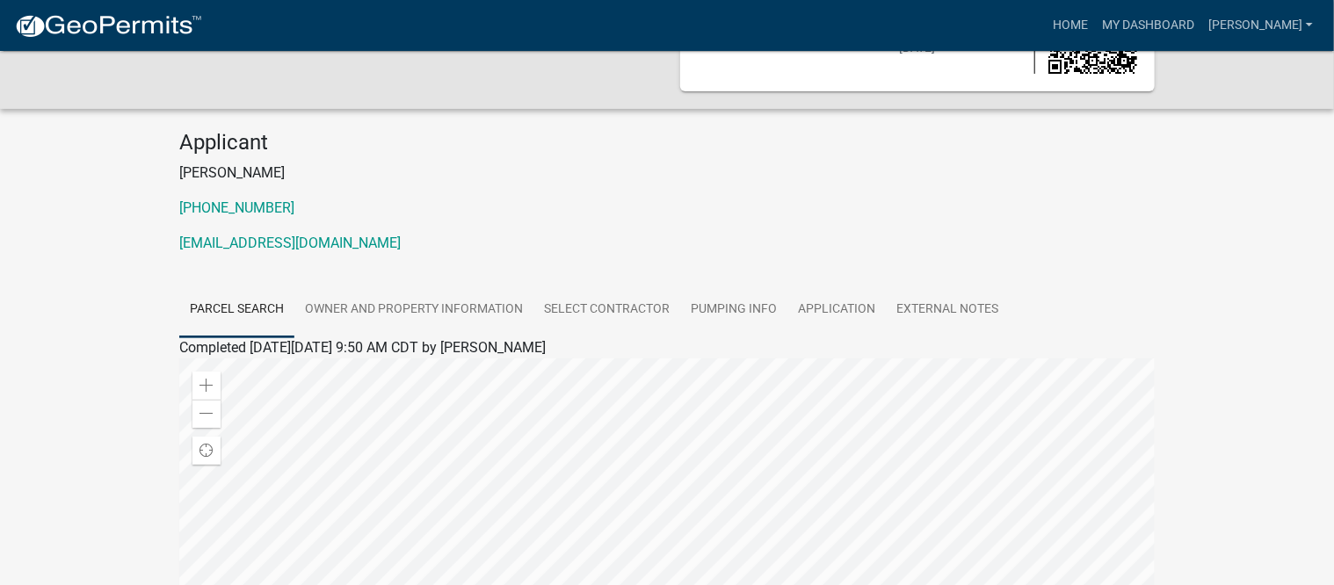
scroll to position [220, 0]
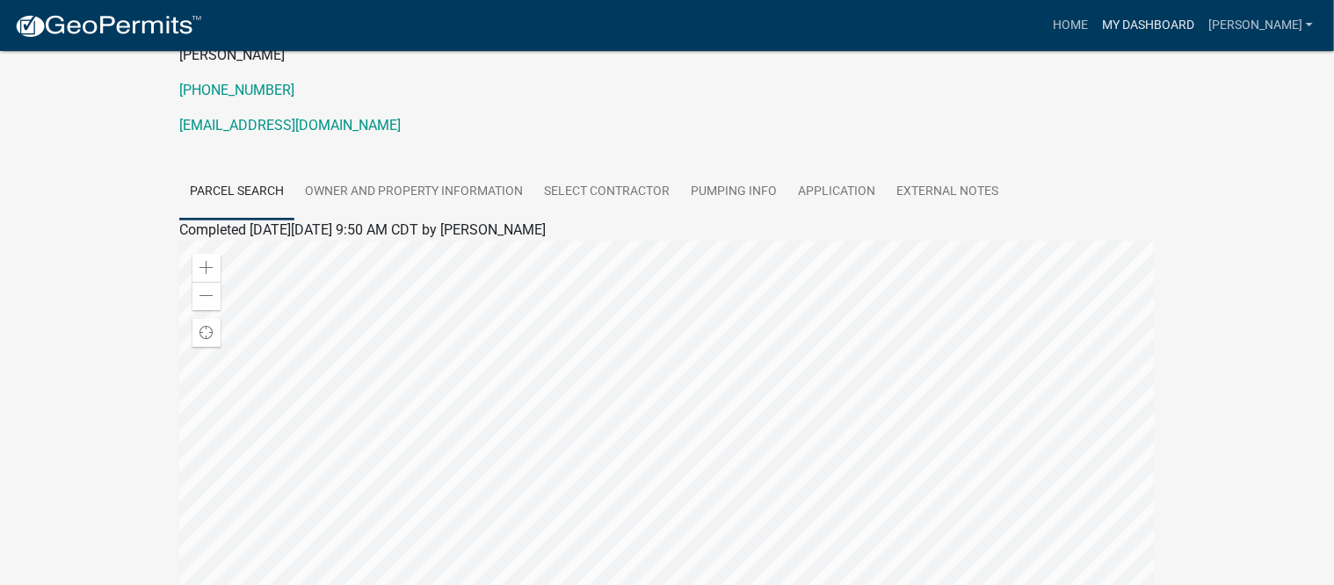
click at [1160, 25] on link "My Dashboard" at bounding box center [1148, 25] width 106 height 33
